Goal: Navigation & Orientation: Go to known website

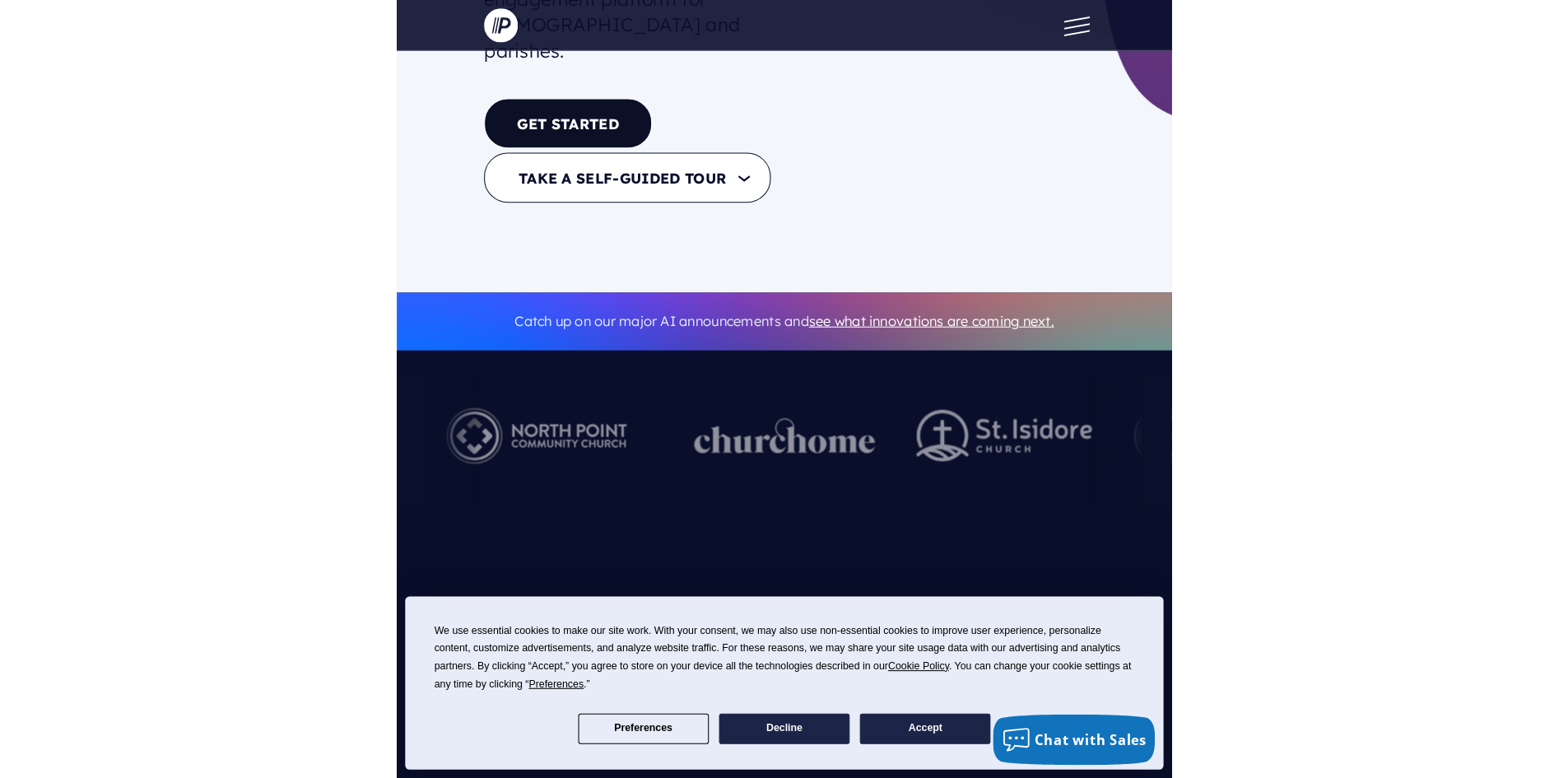
scroll to position [494, 0]
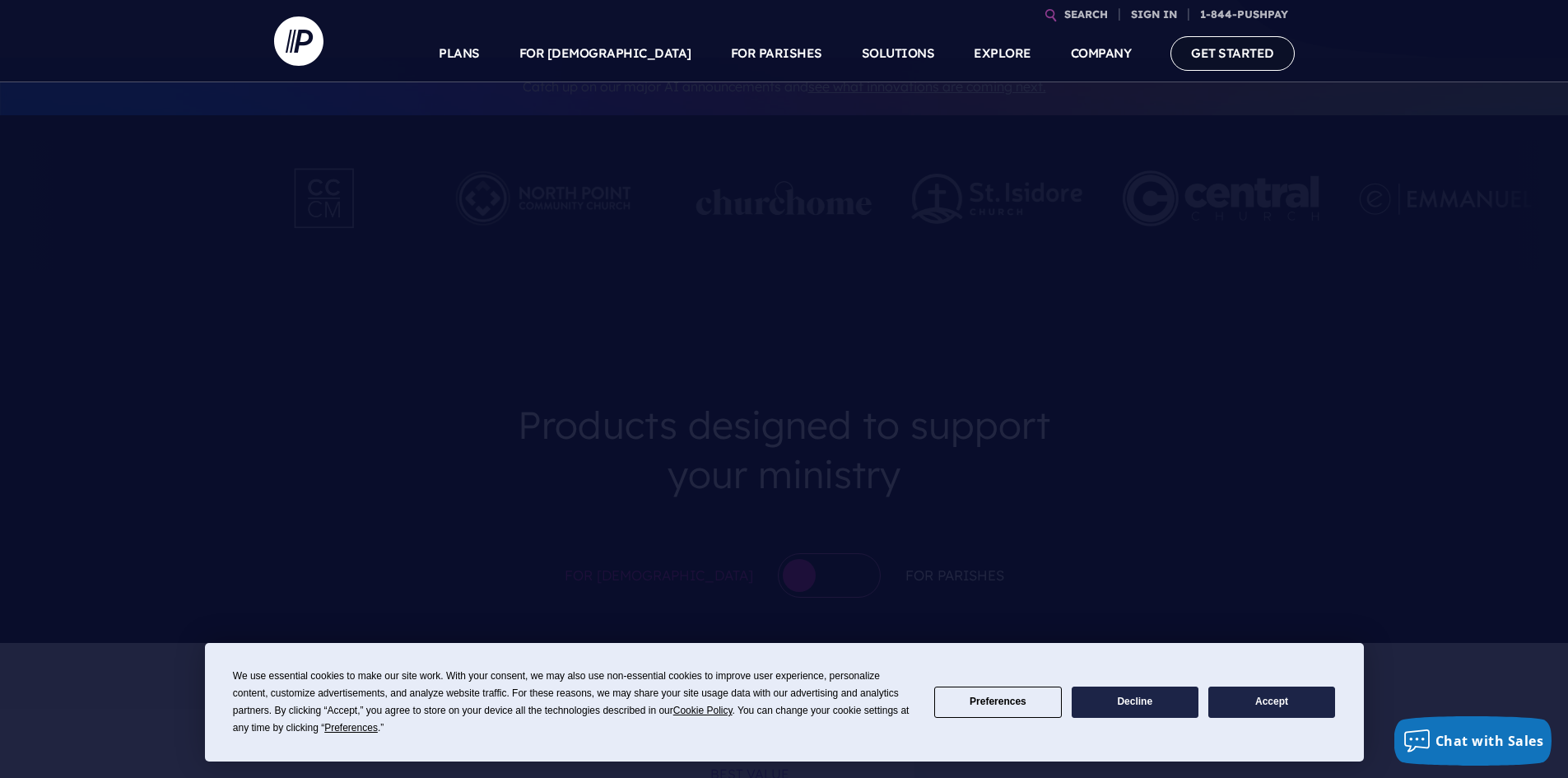
click at [751, 51] on link "GET STARTED" at bounding box center [1232, 53] width 124 height 34
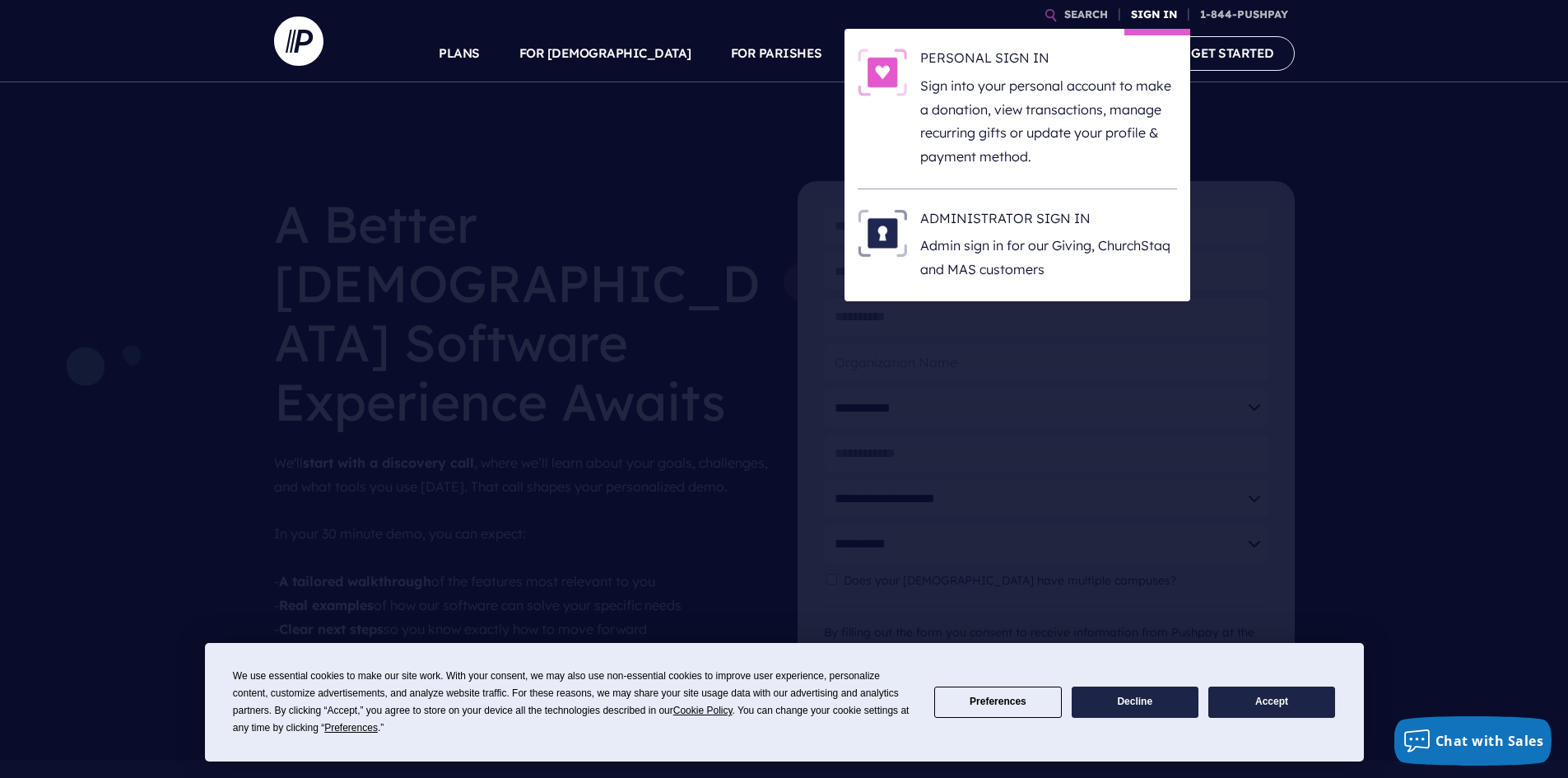
drag, startPoint x: 1182, startPoint y: 36, endPoint x: 1147, endPoint y: 14, distance: 41.3
click at [1147, 14] on link "SIGN IN" at bounding box center [1154, 14] width 59 height 29
click at [1034, 122] on p "Sign into your personal account to make a donation, view transactions, manage r…" at bounding box center [1048, 121] width 257 height 94
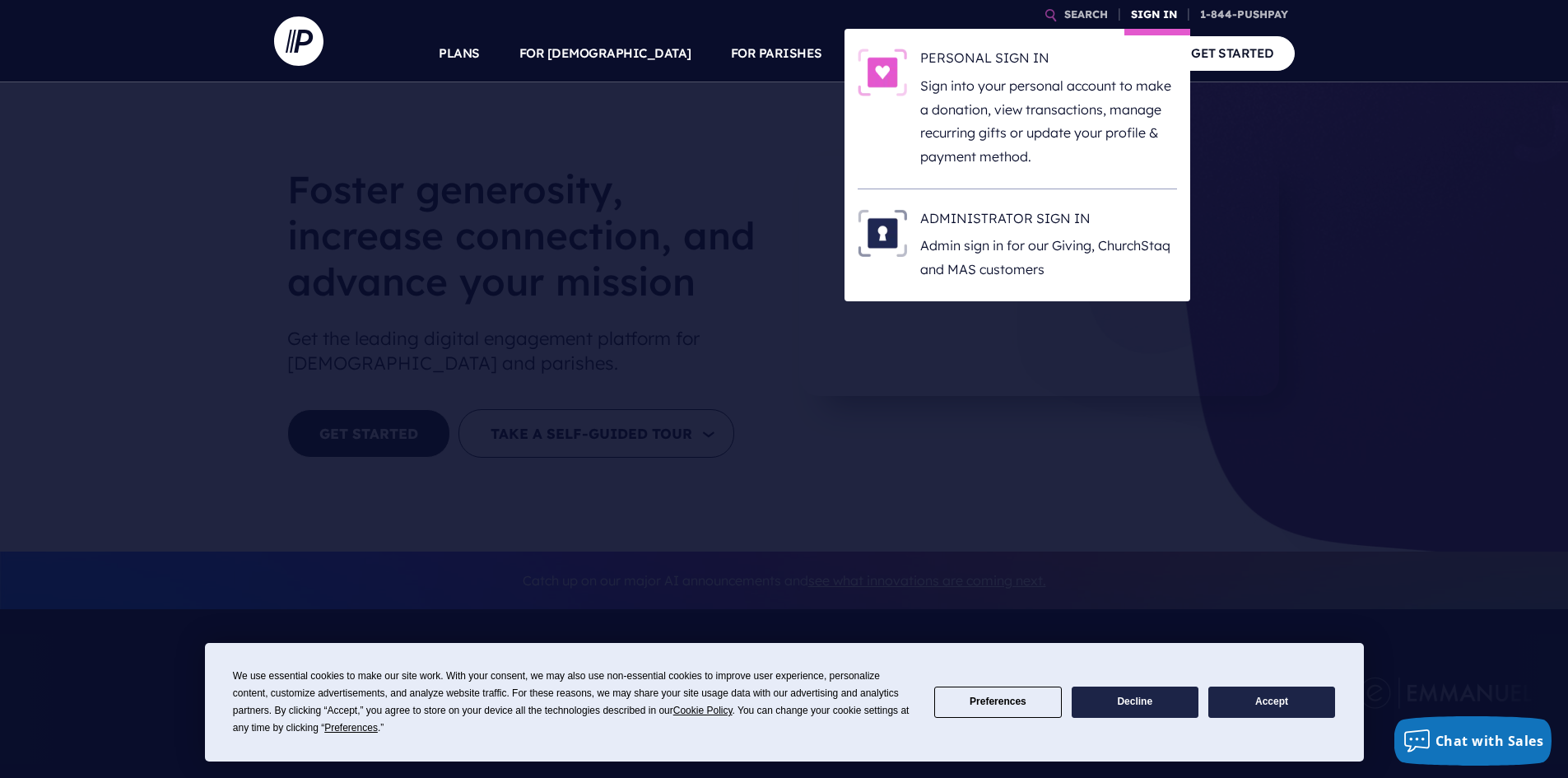
click at [751, 12] on link "SIGN IN" at bounding box center [1154, 14] width 59 height 29
click at [751, 232] on h6 "ADMINISTRATOR SIGN IN" at bounding box center [1048, 222] width 257 height 25
